Goal: Transaction & Acquisition: Purchase product/service

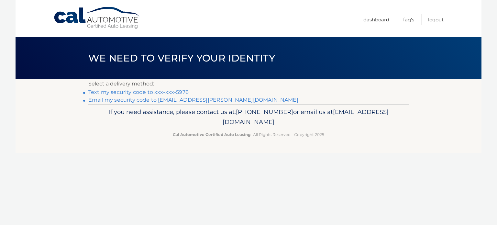
click at [150, 93] on link "Text my security code to xxx-xxx-5976" at bounding box center [138, 92] width 100 height 6
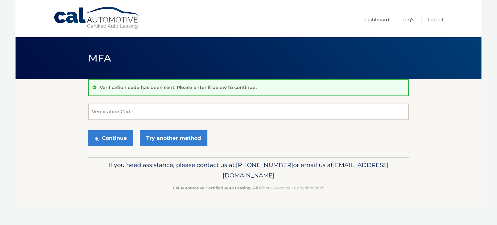
click at [116, 120] on form "Verification Code Continue Try another method" at bounding box center [248, 127] width 320 height 46
click at [118, 110] on input "Verification Code" at bounding box center [248, 112] width 320 height 16
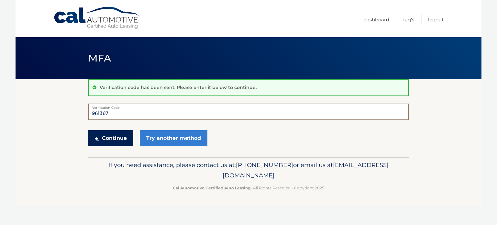
type input "961367"
click at [99, 145] on button "Continue" at bounding box center [110, 138] width 45 height 16
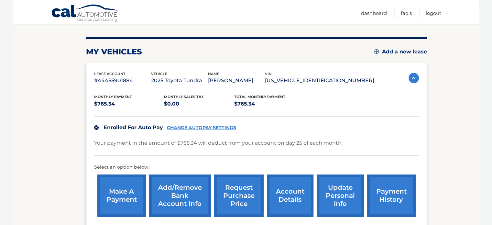
scroll to position [73, 0]
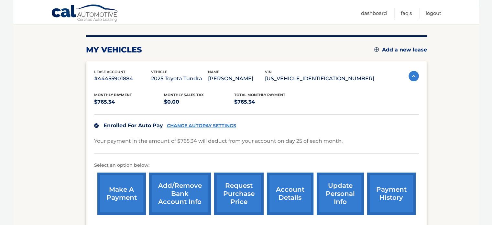
click at [388, 191] on link "payment history" at bounding box center [391, 194] width 49 height 42
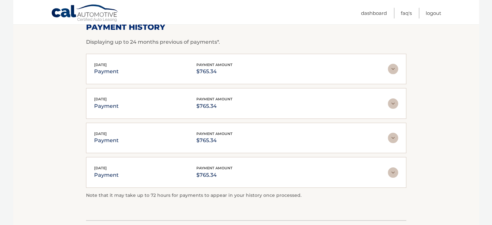
scroll to position [23, 0]
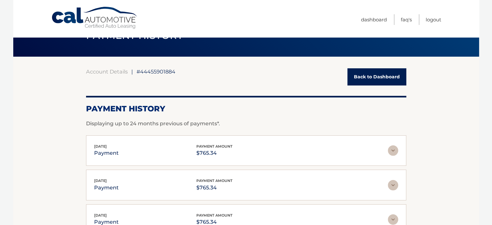
click at [370, 73] on link "Back to Dashboard" at bounding box center [377, 76] width 59 height 17
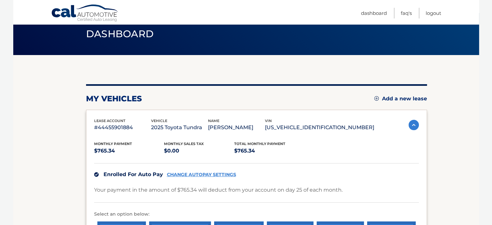
scroll to position [27, 0]
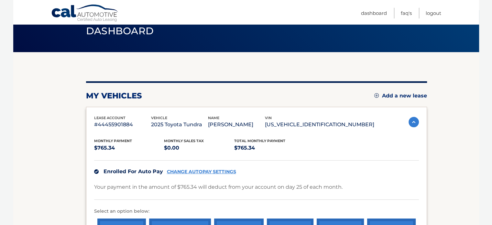
click at [202, 106] on div "my vehicles Add a new lease lease account #44455901884 vehicle 2025 Toyota Tund…" at bounding box center [256, 176] width 341 height 191
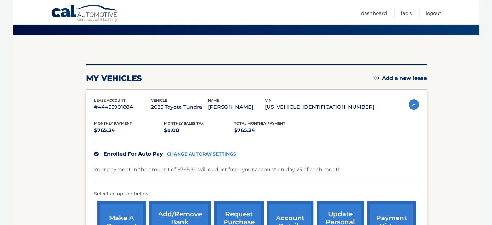
scroll to position [95, 0]
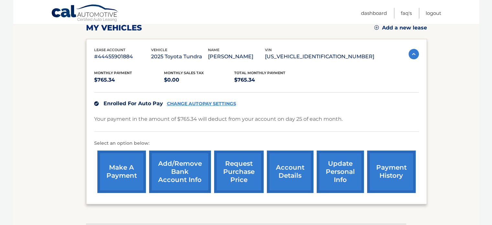
click at [123, 168] on link "make a payment" at bounding box center [121, 172] width 49 height 42
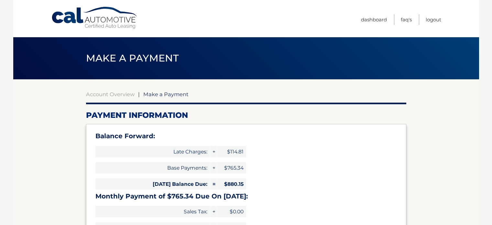
select select "NjdjZGIxOGUtODMzNi00Y2Y0LWE1MGMtZTFiZWM3NGM4NGJh"
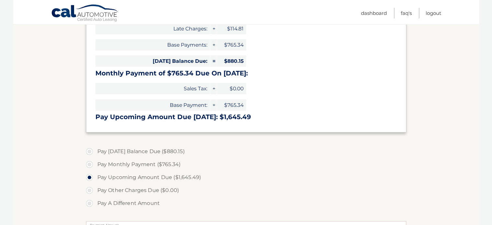
scroll to position [118, 0]
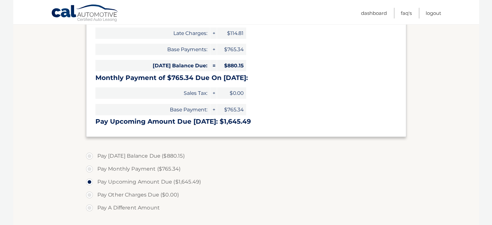
click at [89, 156] on label "Pay Today's Balance Due ($880.15)" at bounding box center [246, 156] width 320 height 13
click at [89, 156] on input "Pay Today's Balance Due ($880.15)" at bounding box center [92, 155] width 6 height 10
radio input "true"
type input "880.15"
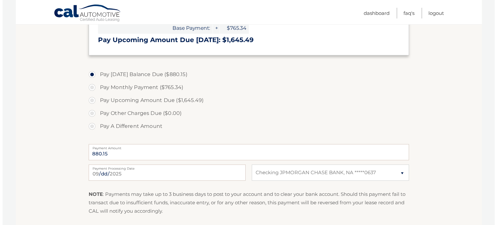
scroll to position [281, 0]
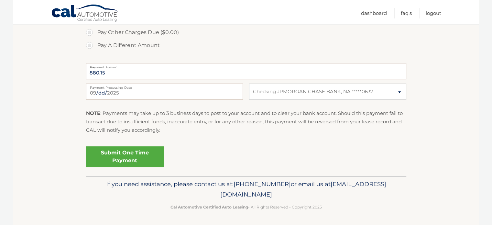
click at [122, 159] on link "Submit One Time Payment" at bounding box center [125, 156] width 78 height 21
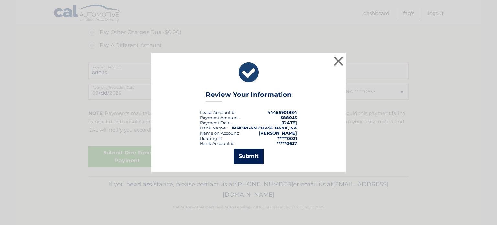
click at [253, 158] on button "Submit" at bounding box center [249, 157] width 30 height 16
